Goal: Information Seeking & Learning: Learn about a topic

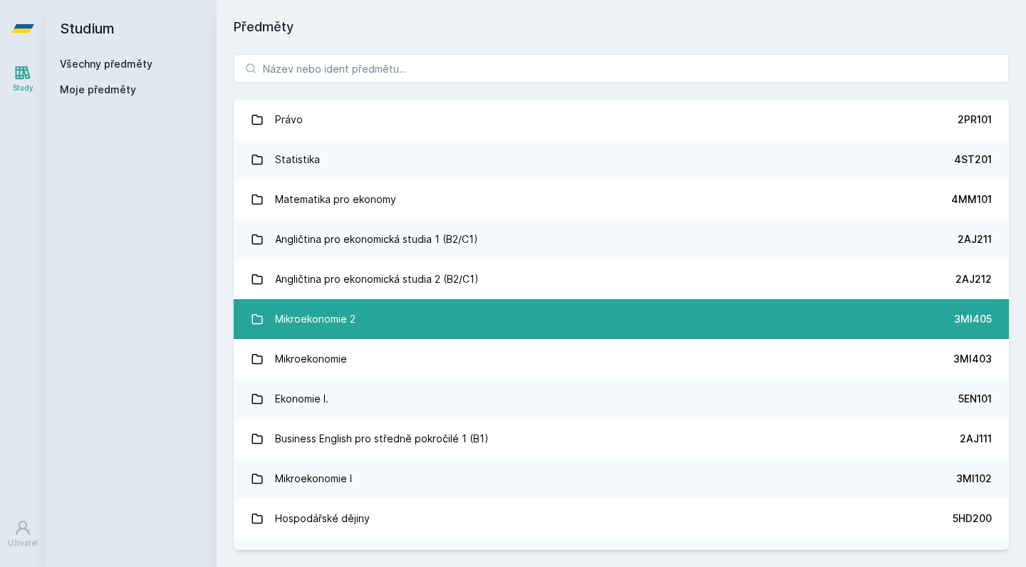
click at [319, 319] on div "Mikroekonomie 2" at bounding box center [315, 319] width 81 height 29
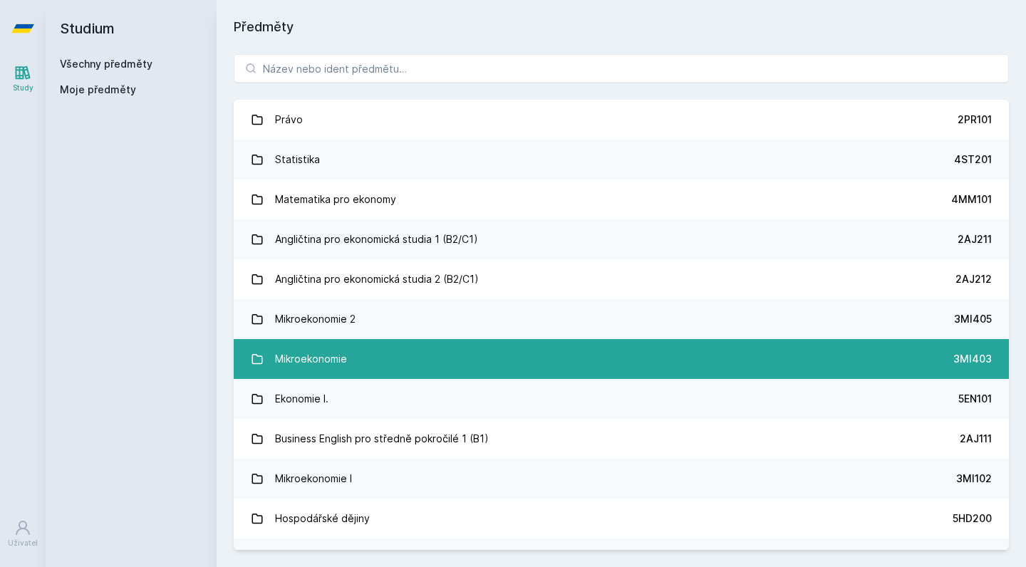
click at [314, 358] on div "Mikroekonomie" at bounding box center [311, 359] width 72 height 29
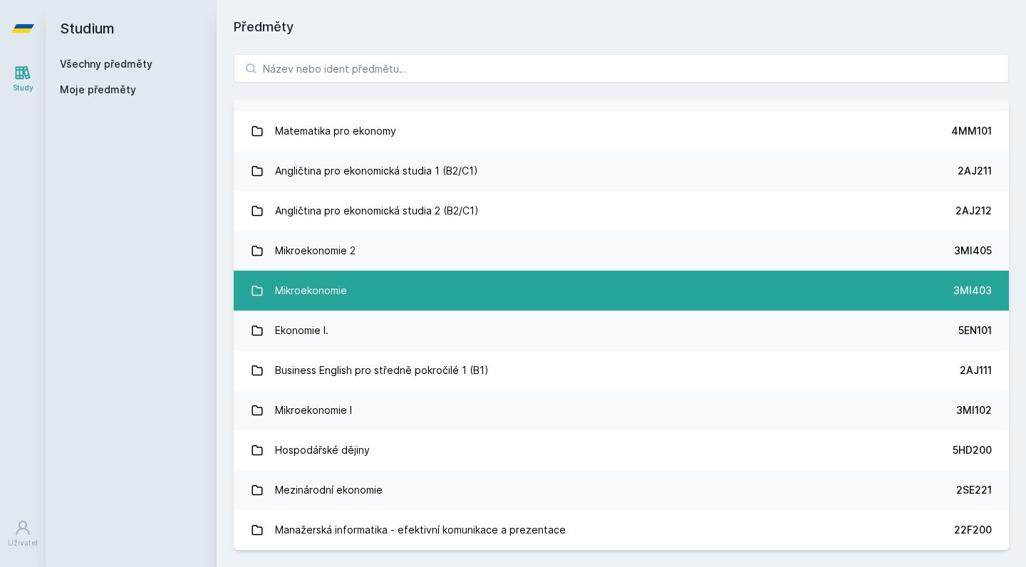
scroll to position [73, 0]
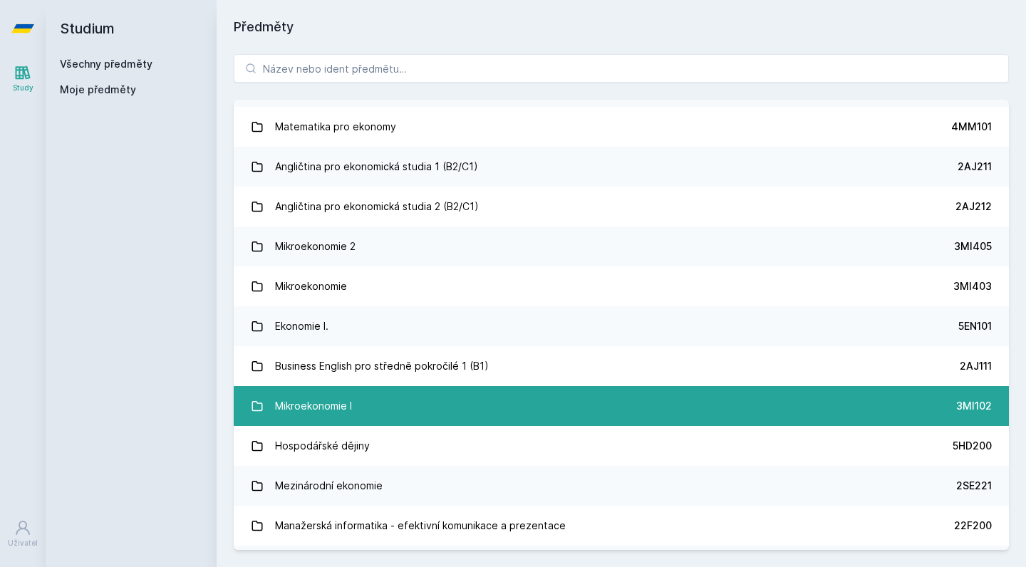
click at [319, 397] on div "Mikroekonomie I" at bounding box center [313, 406] width 77 height 29
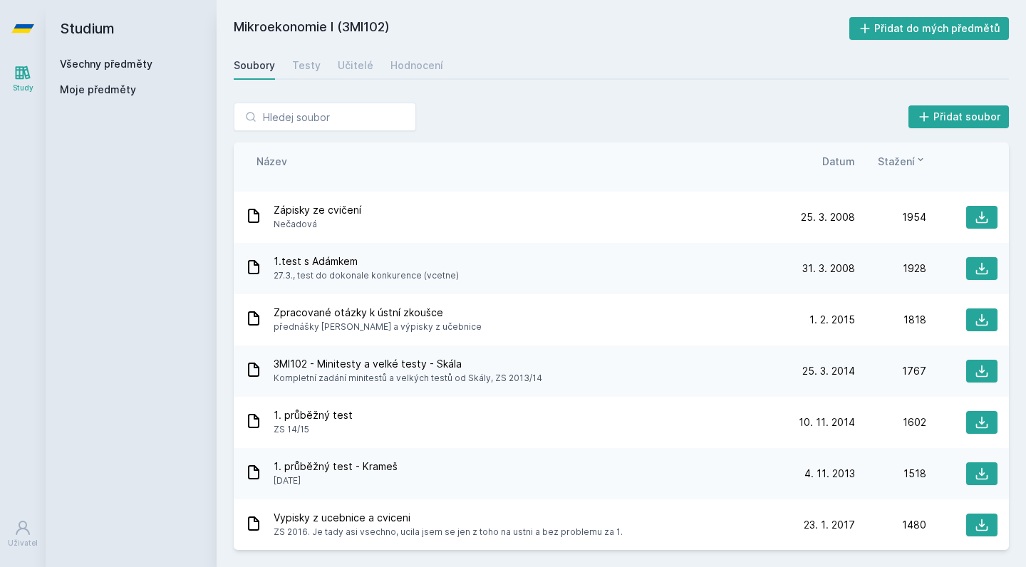
scroll to position [606, 0]
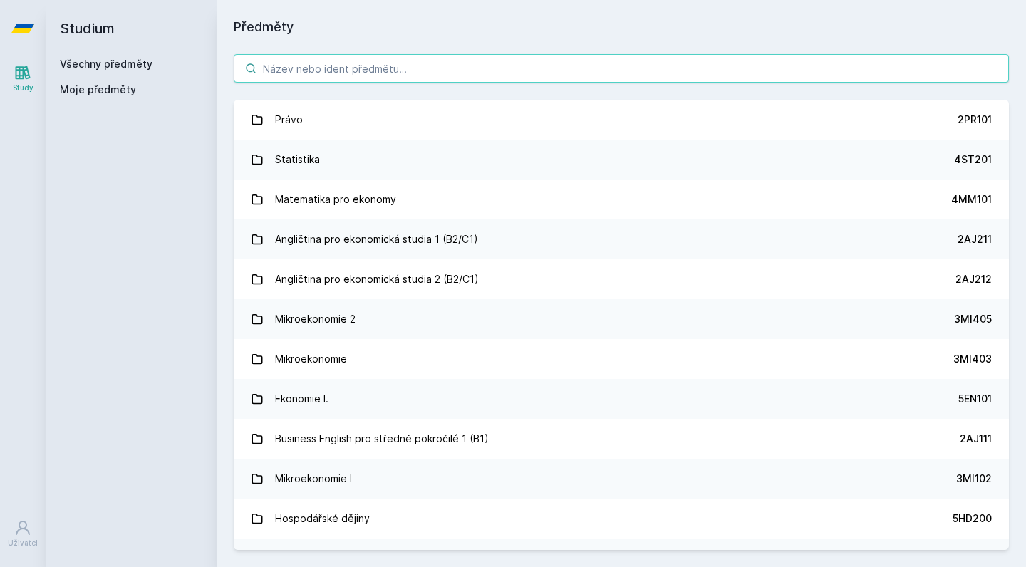
click at [349, 80] on input "search" at bounding box center [621, 68] width 775 height 29
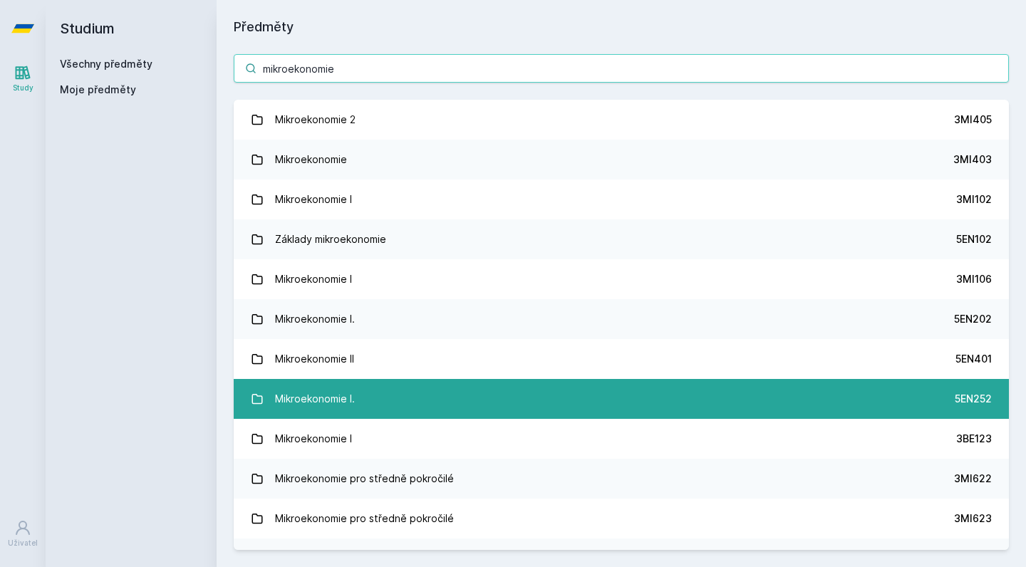
type input "mikroekonomie"
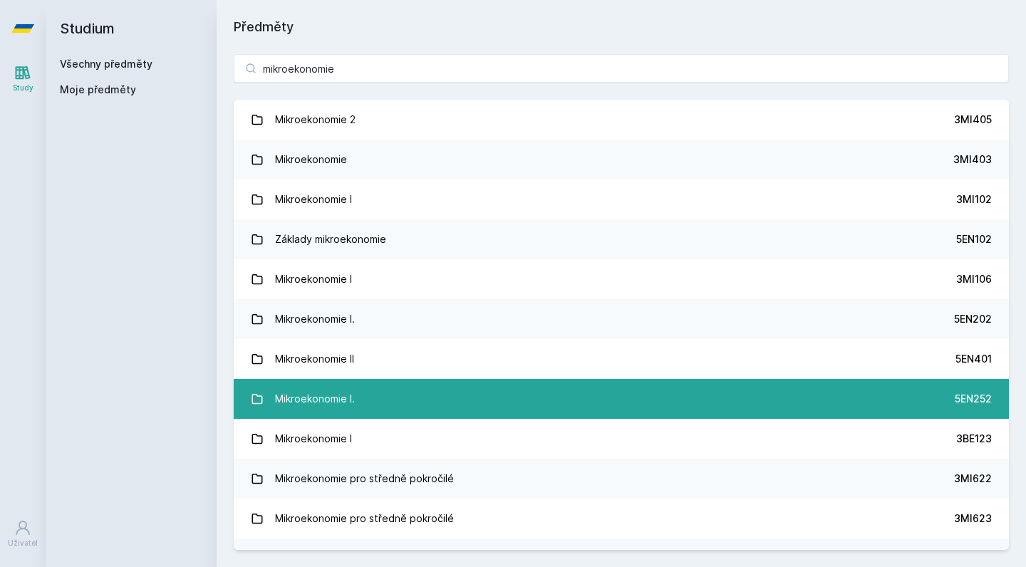
click at [309, 400] on div "Mikroekonomie I." at bounding box center [315, 399] width 80 height 29
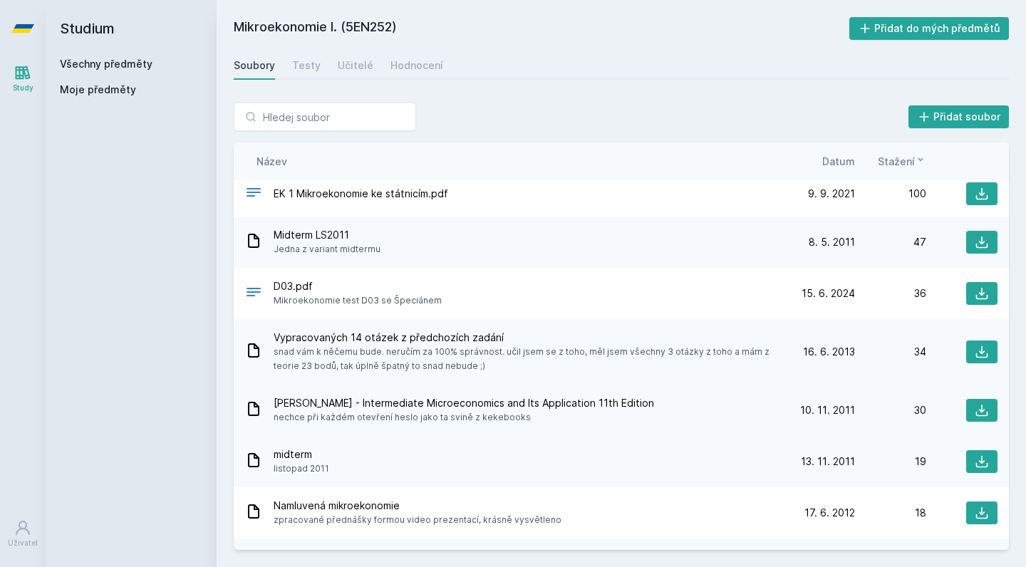
scroll to position [141, 0]
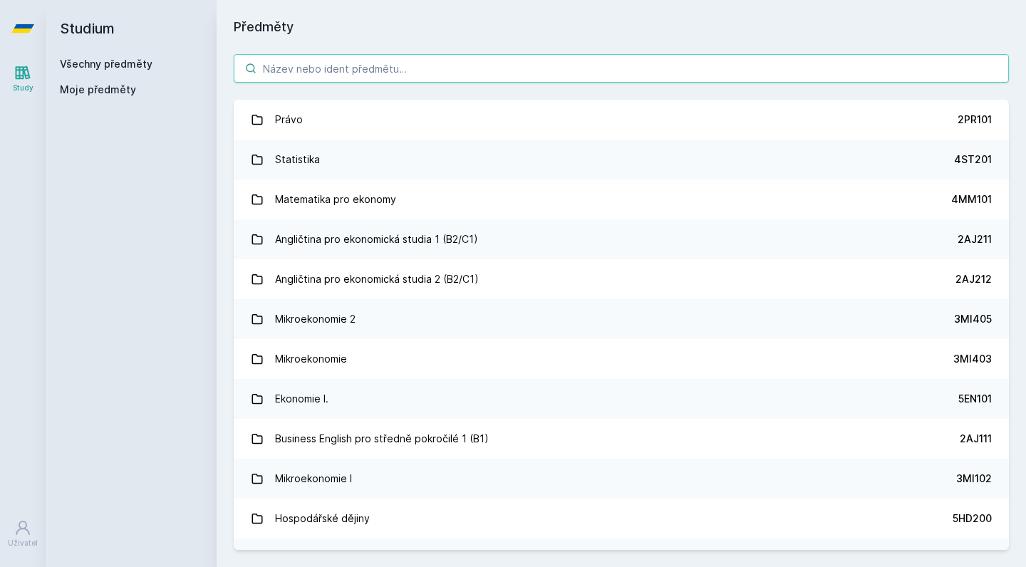
click at [337, 71] on input "search" at bounding box center [621, 68] width 775 height 29
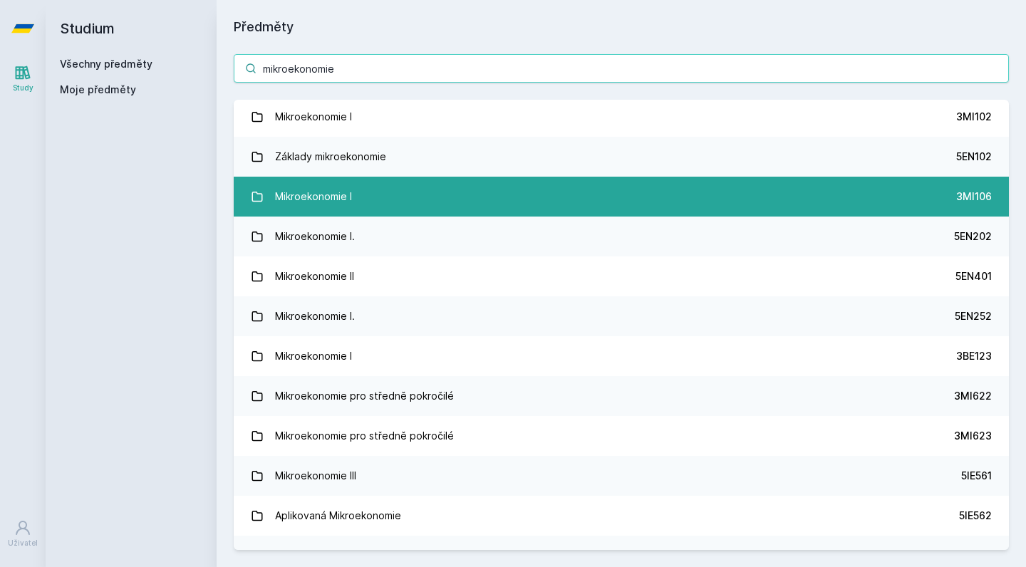
scroll to position [84, 0]
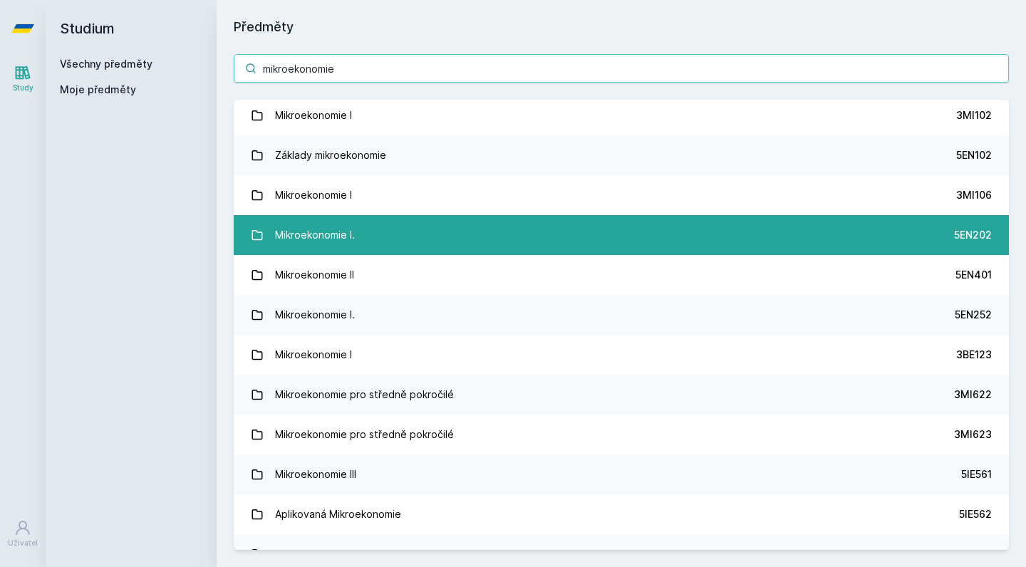
type input "mikroekonomie"
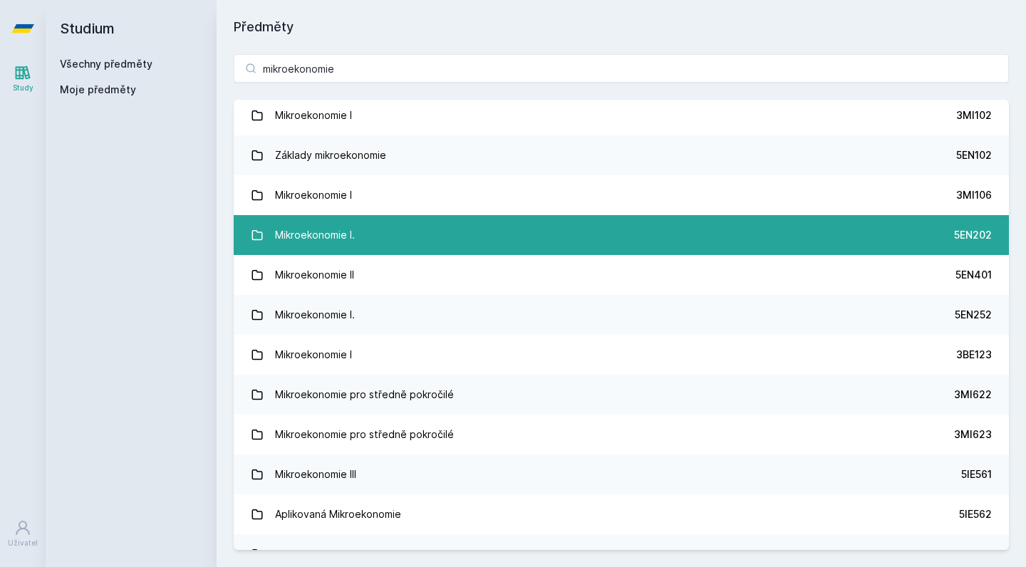
click at [313, 232] on div "Mikroekonomie I." at bounding box center [315, 235] width 80 height 29
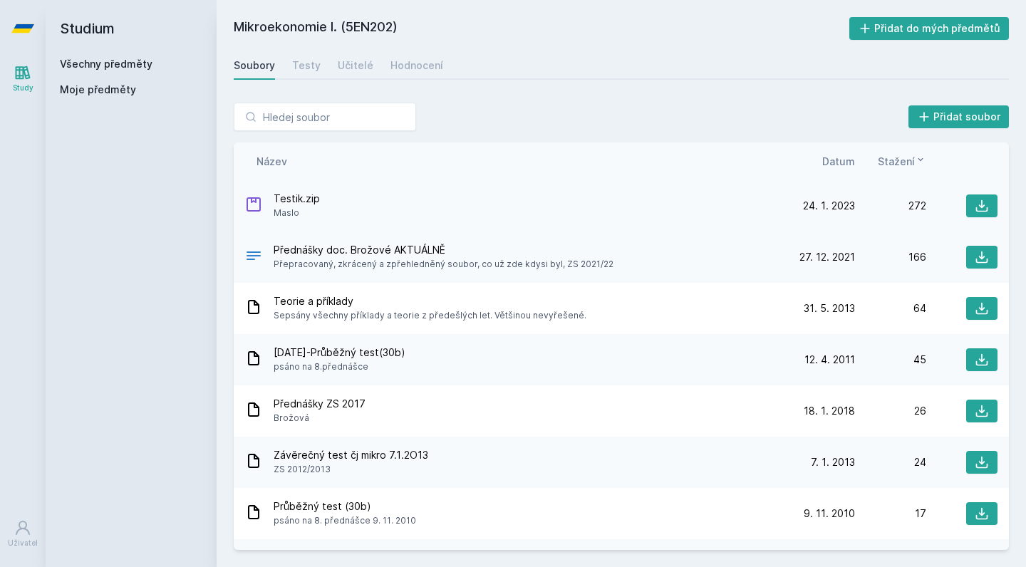
click at [295, 200] on span "Testik.zip" at bounding box center [297, 199] width 46 height 14
click at [254, 212] on div at bounding box center [253, 206] width 17 height 21
click at [255, 205] on icon at bounding box center [253, 204] width 17 height 17
click at [988, 202] on icon at bounding box center [982, 206] width 14 height 14
click at [398, 187] on div "[PERSON_NAME].zip [PERSON_NAME] 24. 1. 23 24. 1. 2023 272" at bounding box center [621, 205] width 775 height 51
